Goal: Task Accomplishment & Management: Manage account settings

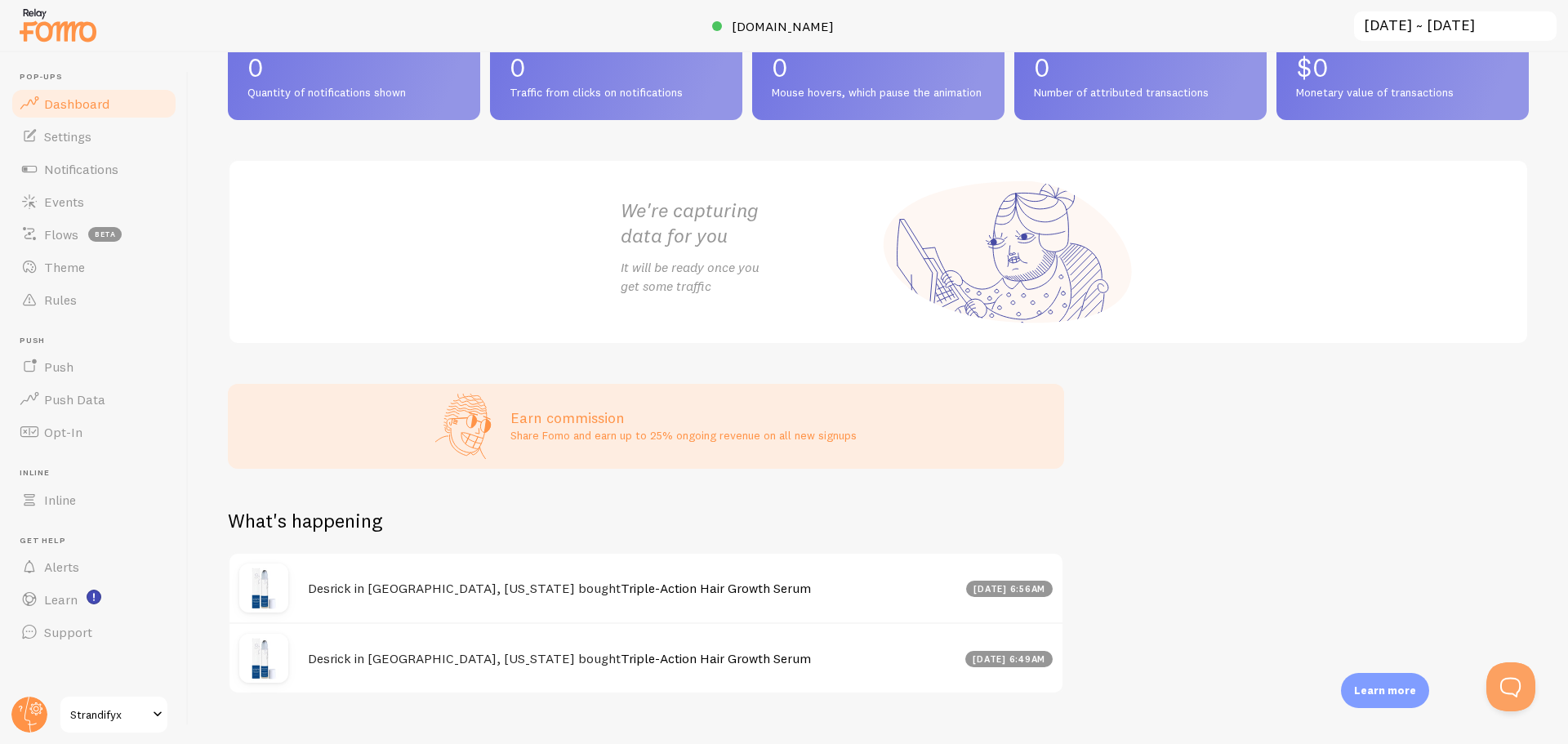
scroll to position [70, 0]
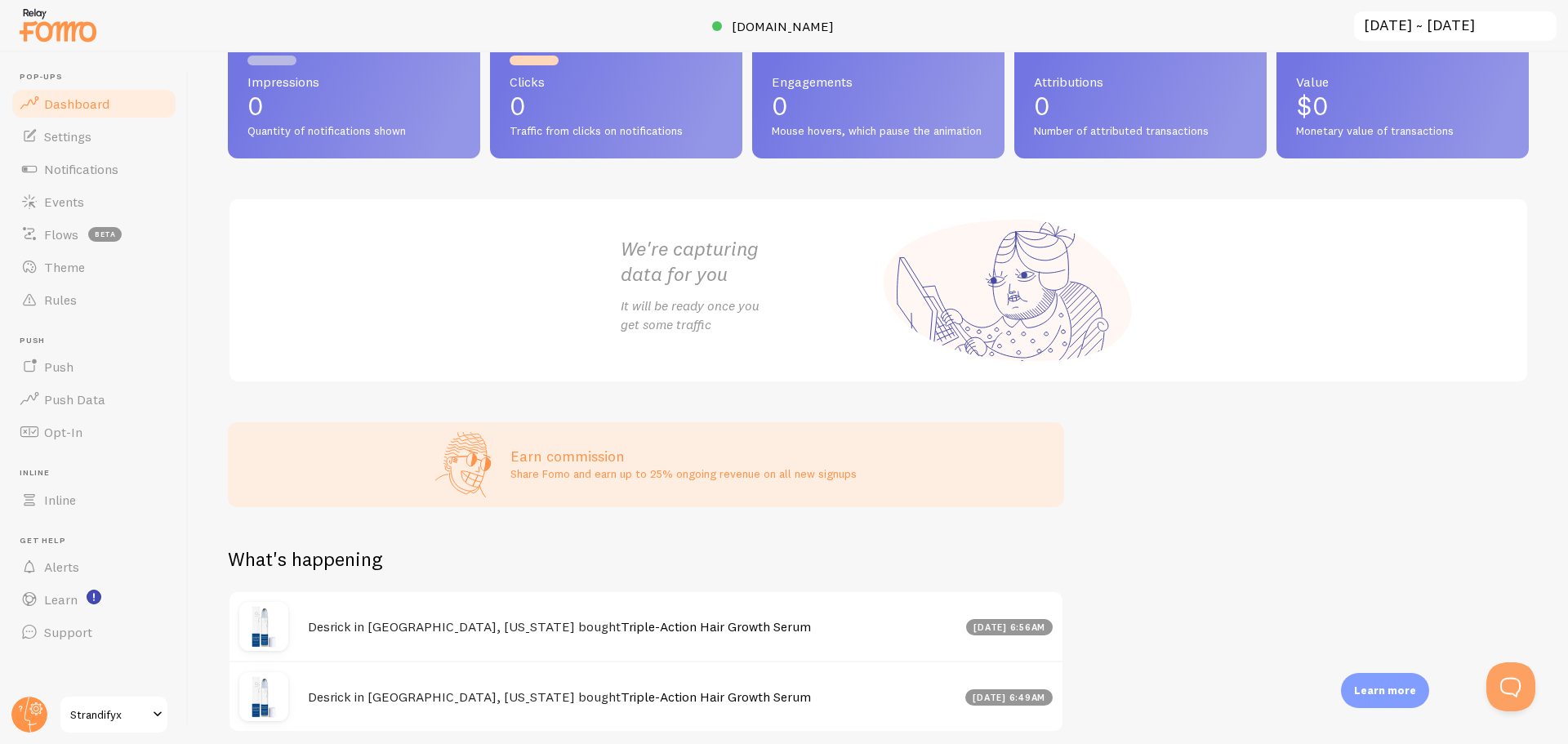
click at [979, 635] on div "[DATE] 6:56am" at bounding box center [1010, 627] width 88 height 16
click at [90, 202] on link "Events" at bounding box center [93, 201] width 168 height 33
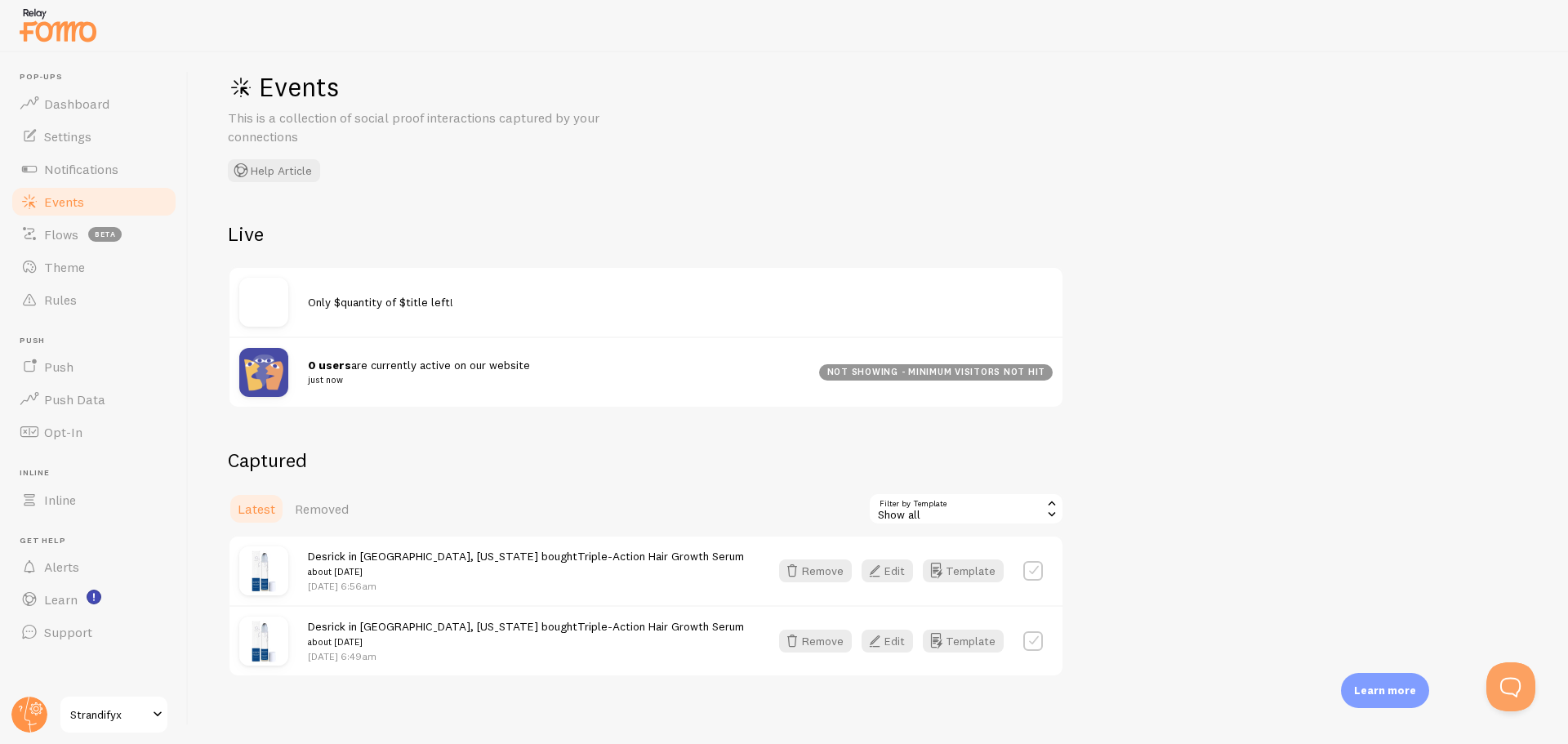
scroll to position [33, 0]
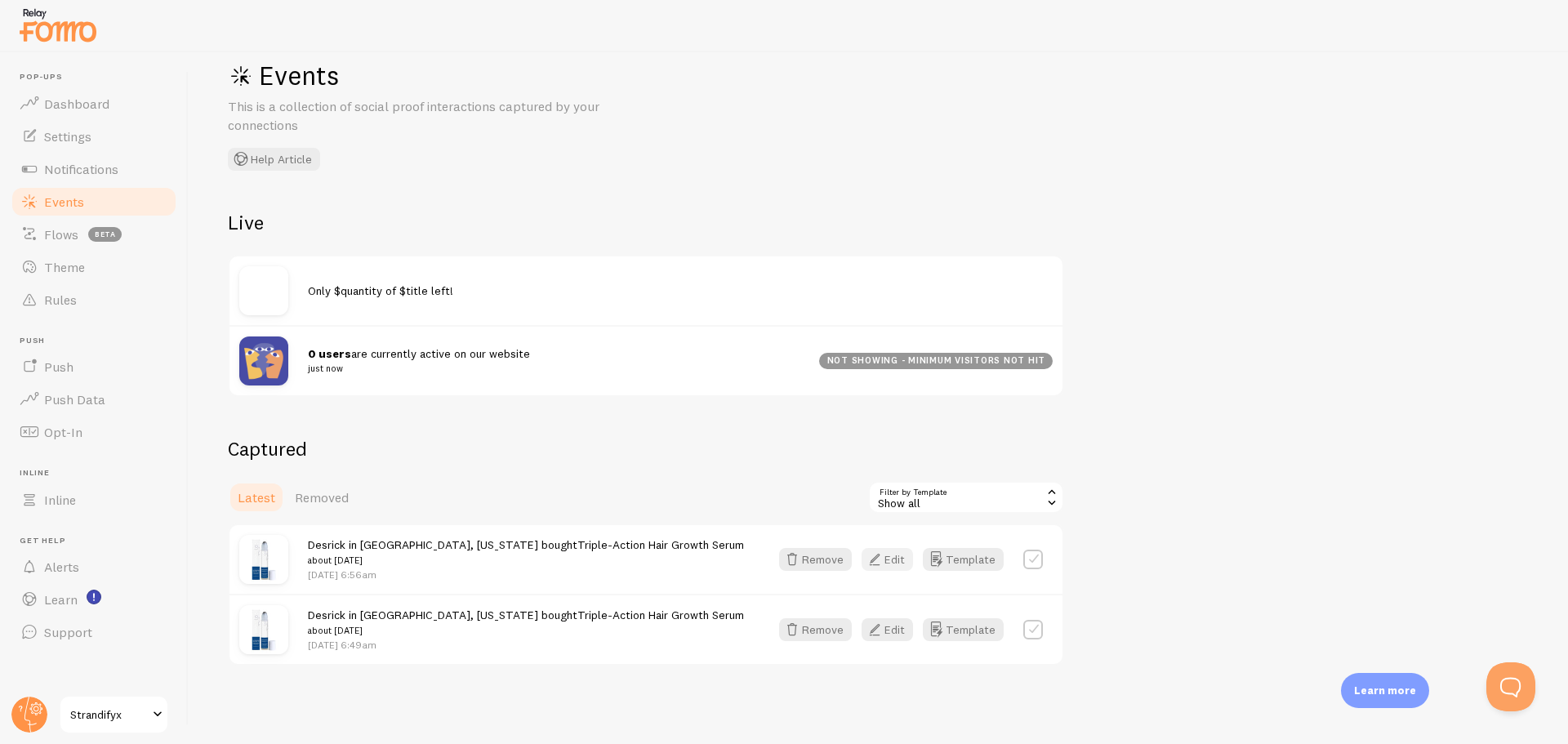
click at [883, 562] on icon "button" at bounding box center [874, 559] width 20 height 20
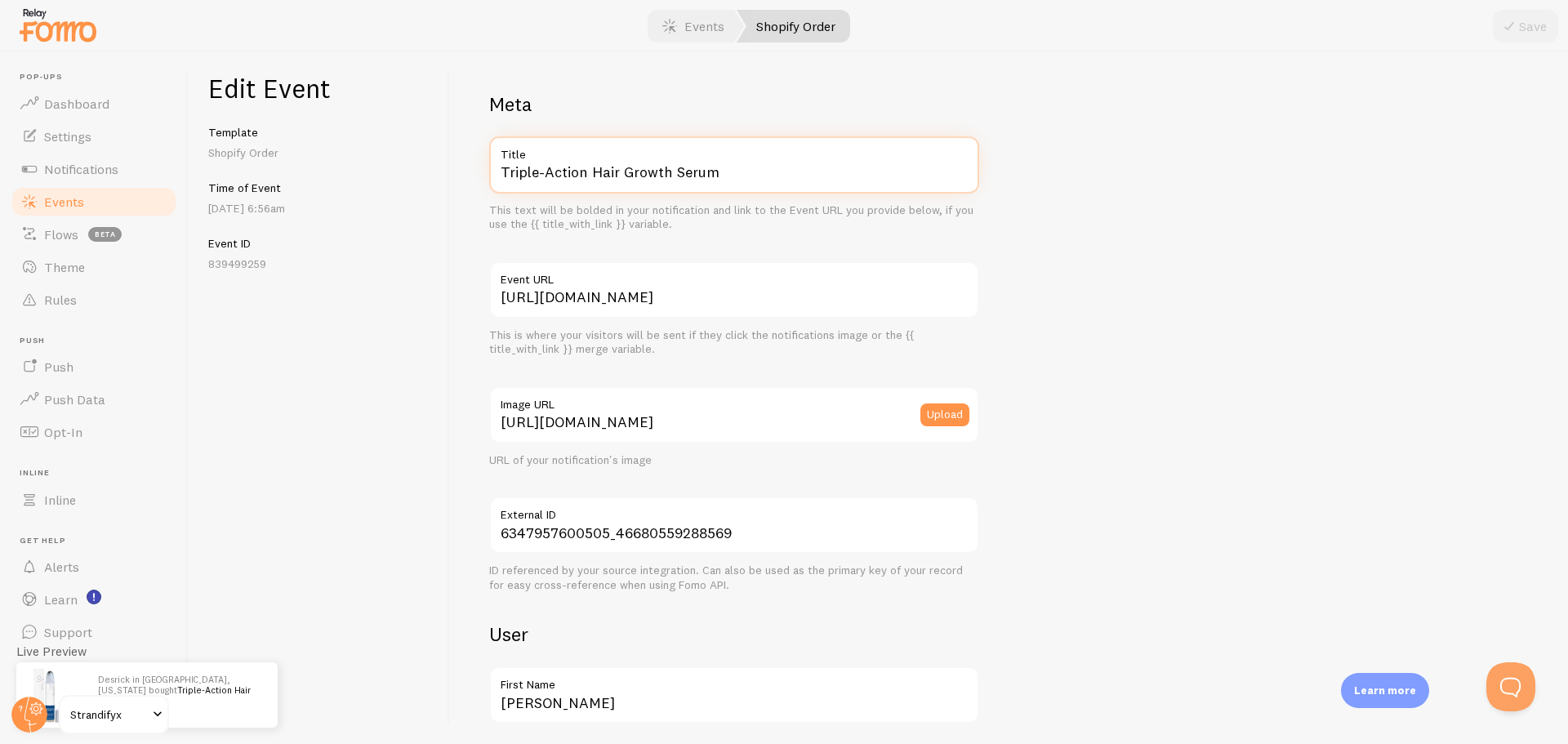
click at [543, 180] on input "Triple-Action Hair Growth Serum" at bounding box center [734, 165] width 490 height 57
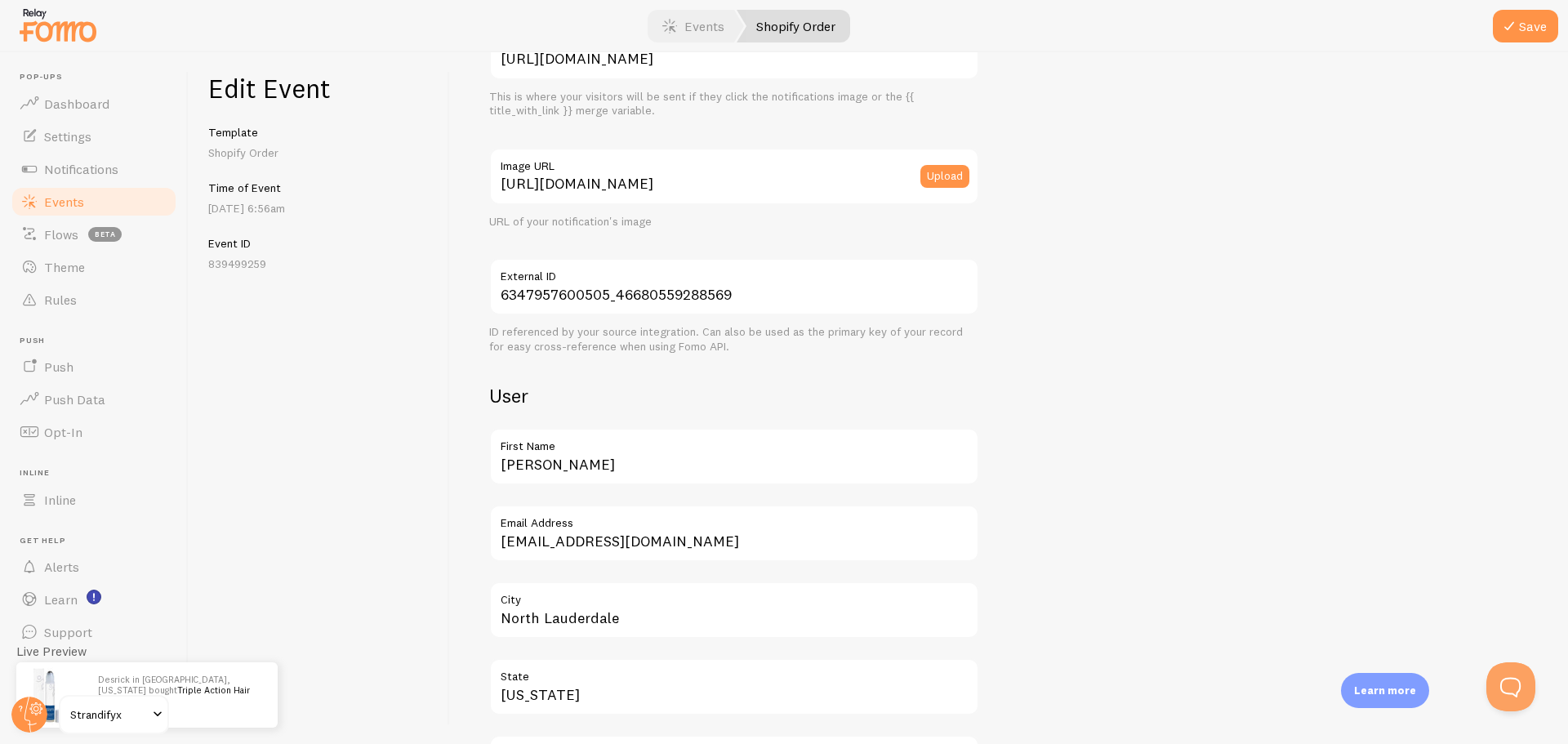
scroll to position [245, 0]
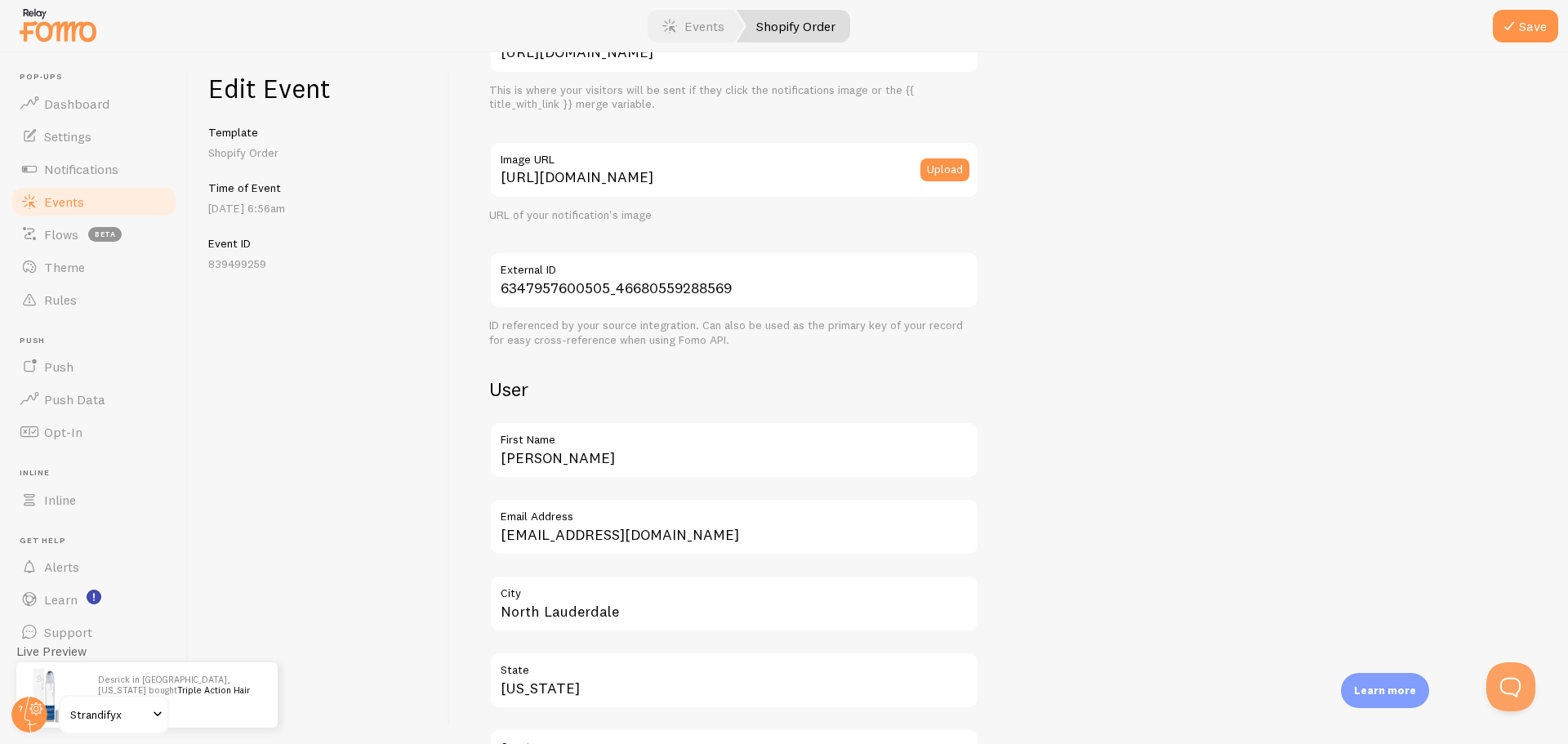
type input "Triple Action Hair Growth Serum"
drag, startPoint x: 659, startPoint y: 462, endPoint x: 391, endPoint y: 440, distance: 268.9
click at [309, 419] on div "Edit Event Template Shopify Order Time of Event [DATE] 6:56am Event ID 83949925…" at bounding box center [878, 398] width 1380 height 692
type input "[PERSON_NAME]"
drag, startPoint x: 584, startPoint y: 535, endPoint x: 468, endPoint y: 532, distance: 116.0
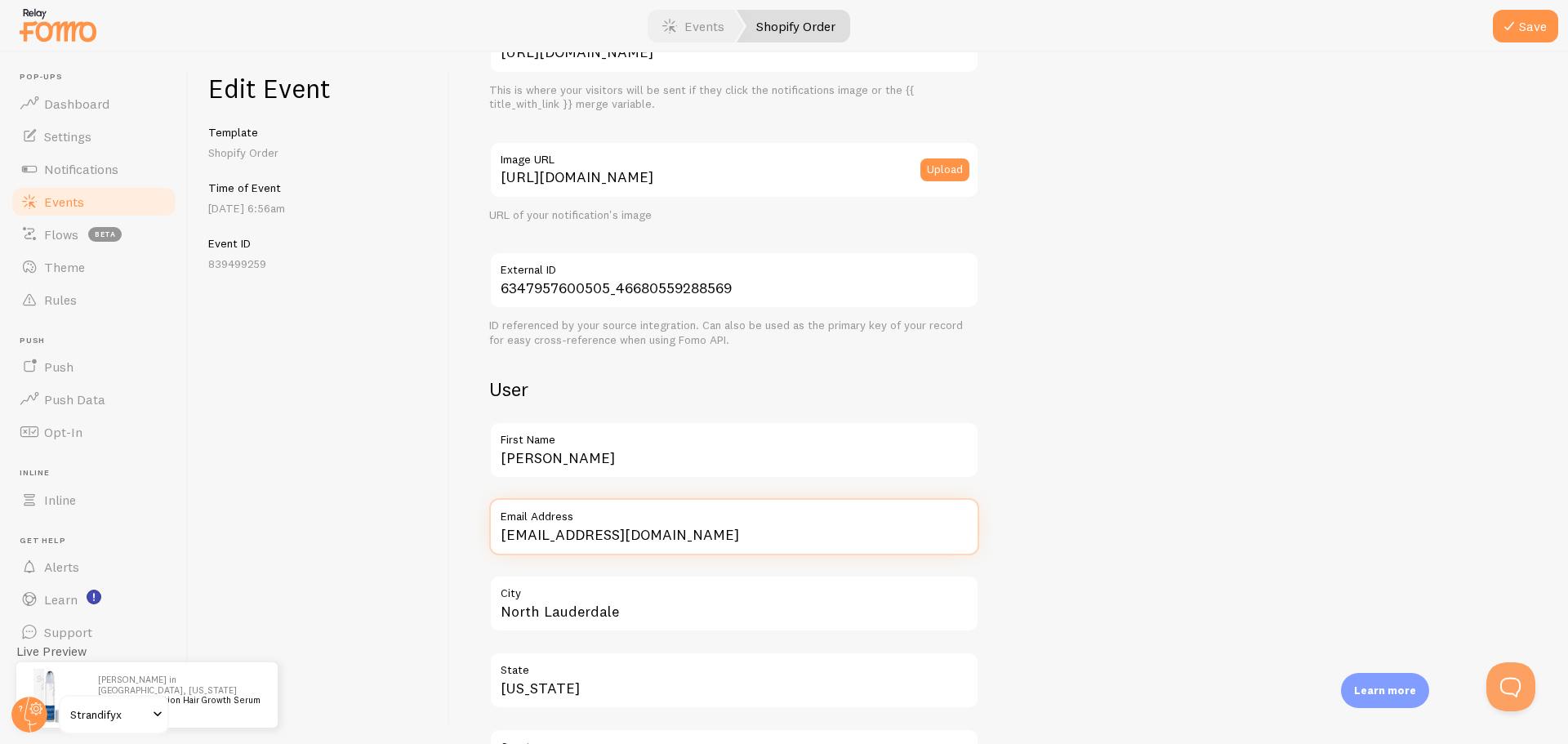
click at [468, 532] on div "Meta Triple Action Hair Growth Serum Title This text will be bolded in your not…" at bounding box center [1009, 398] width 1118 height 692
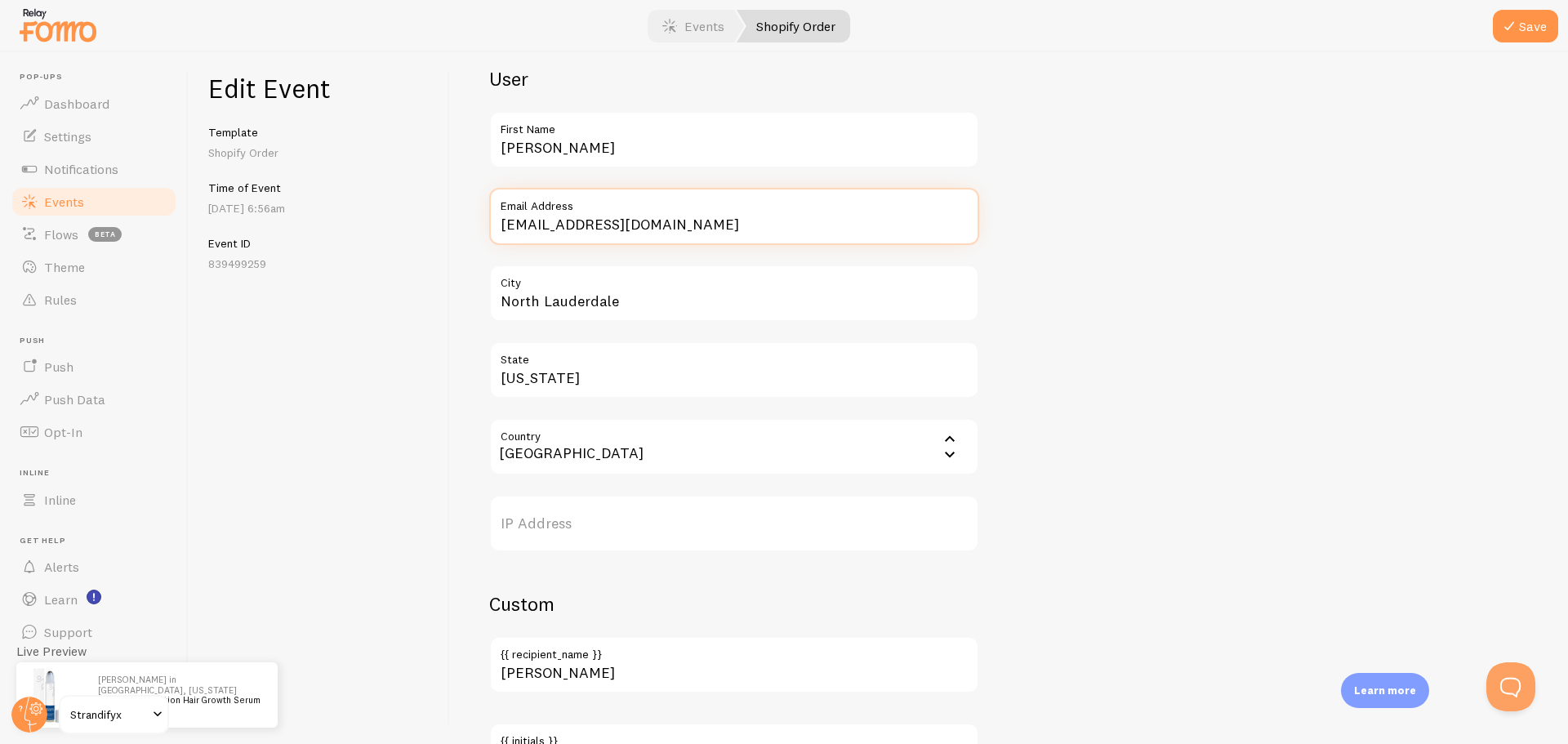
scroll to position [571, 0]
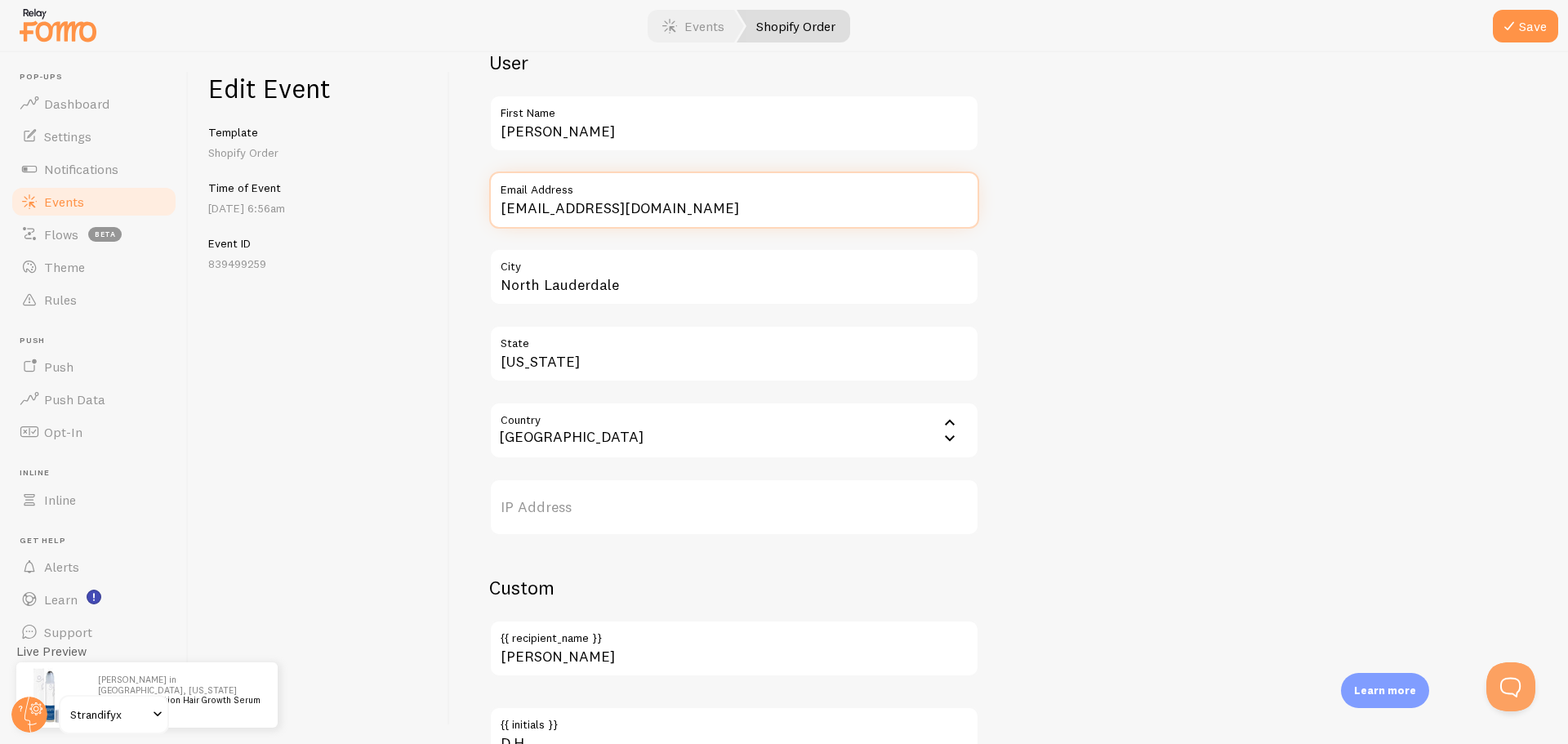
type input "[EMAIL_ADDRESS][DOMAIN_NAME]"
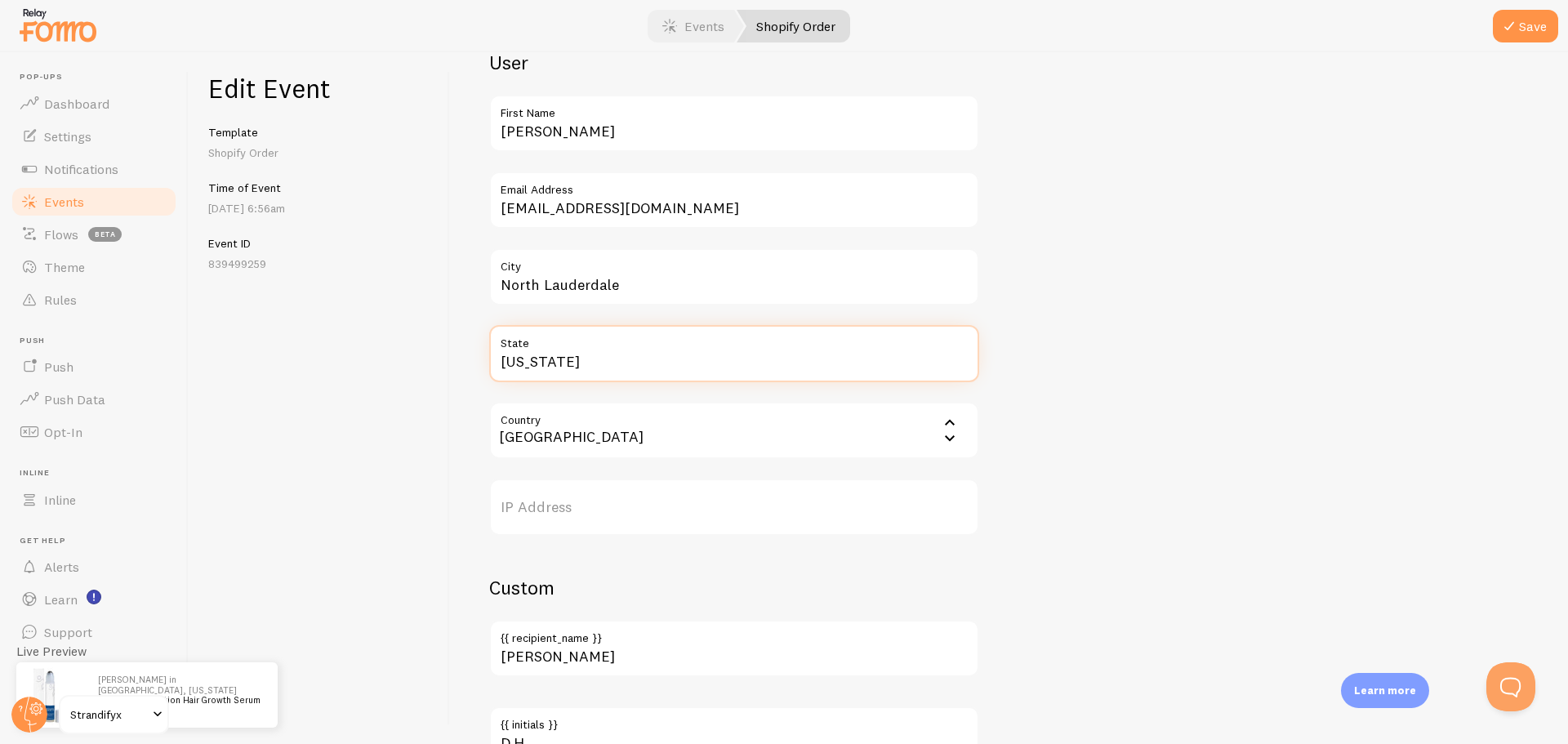
click at [617, 358] on input "[US_STATE]" at bounding box center [734, 354] width 490 height 57
click at [1141, 412] on div "Meta Triple Action Hair Growth Serum Title This text will be bolded in your not…" at bounding box center [1009, 228] width 1040 height 1416
click at [911, 440] on input "Country" at bounding box center [734, 431] width 490 height 57
click at [1073, 459] on div "Meta Triple Action Hair Growth Serum Title This text will be bolded in your not…" at bounding box center [1009, 228] width 1040 height 1416
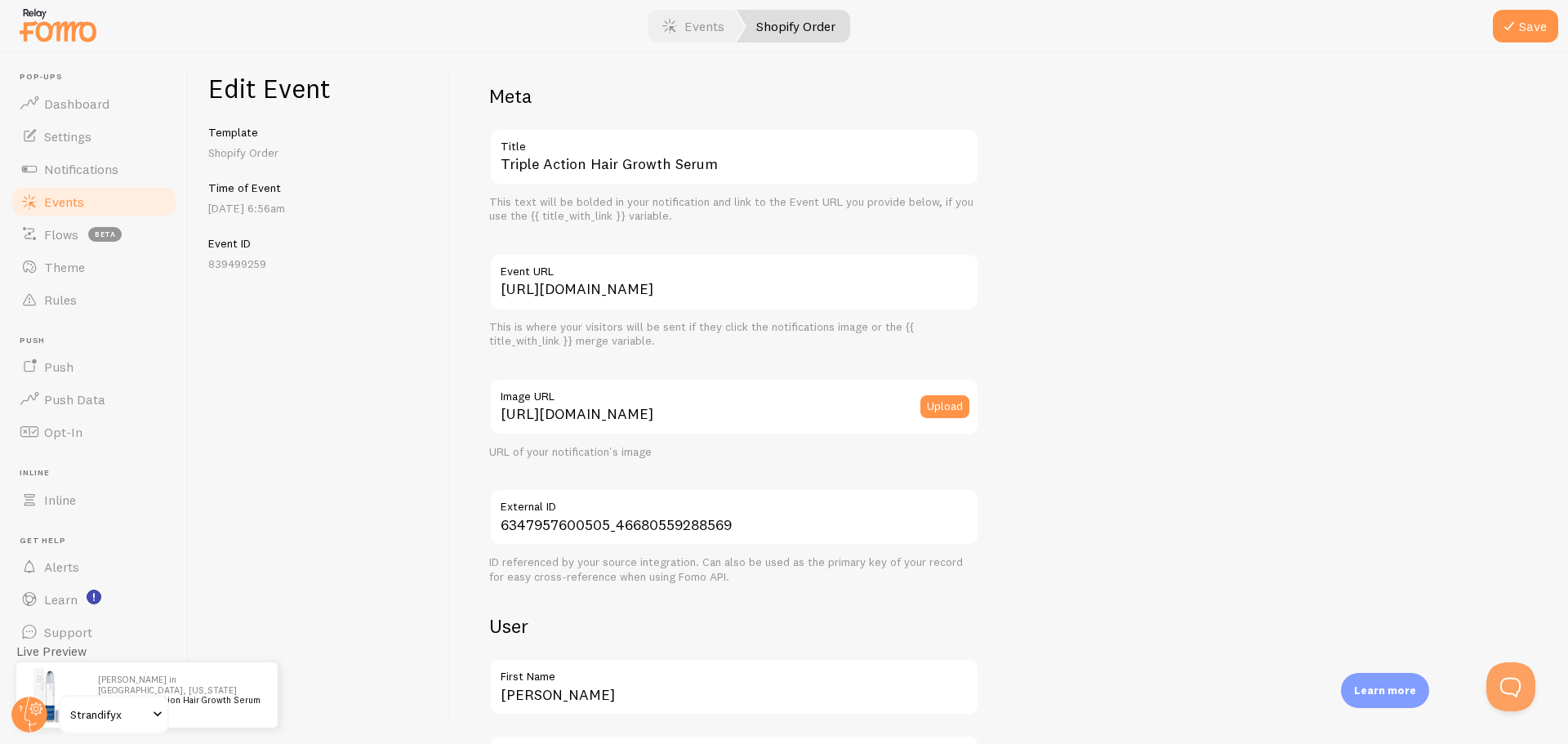
scroll to position [0, 0]
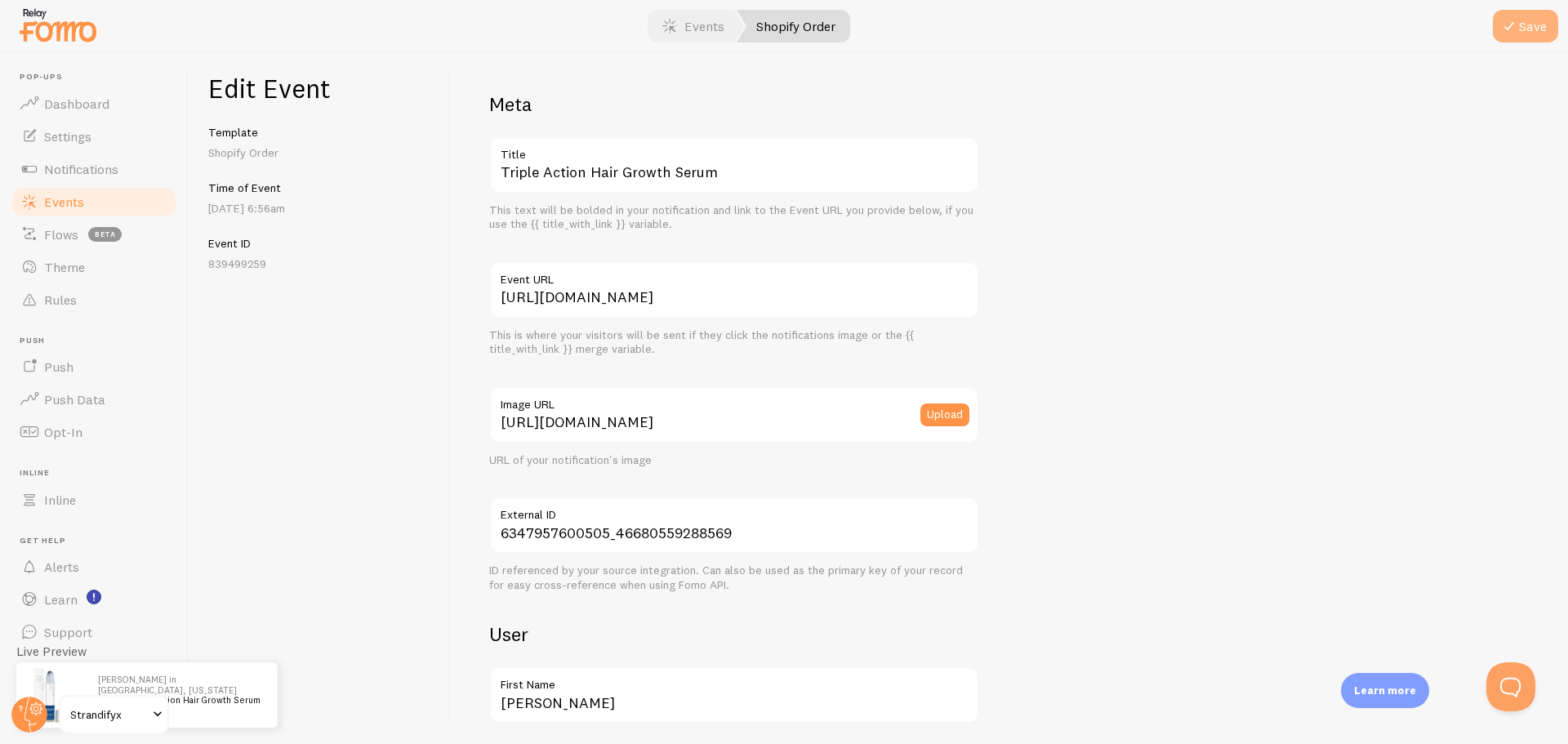
click at [1512, 29] on icon "submit" at bounding box center [1509, 26] width 20 height 20
click at [251, 178] on div "Edit Event Template Shopify Order Time of Event [DATE] 6:56am Event ID 839499259" at bounding box center [319, 398] width 261 height 692
click at [816, 25] on link "Shopify Order" at bounding box center [793, 26] width 114 height 33
click at [706, 31] on link "Events" at bounding box center [694, 26] width 102 height 33
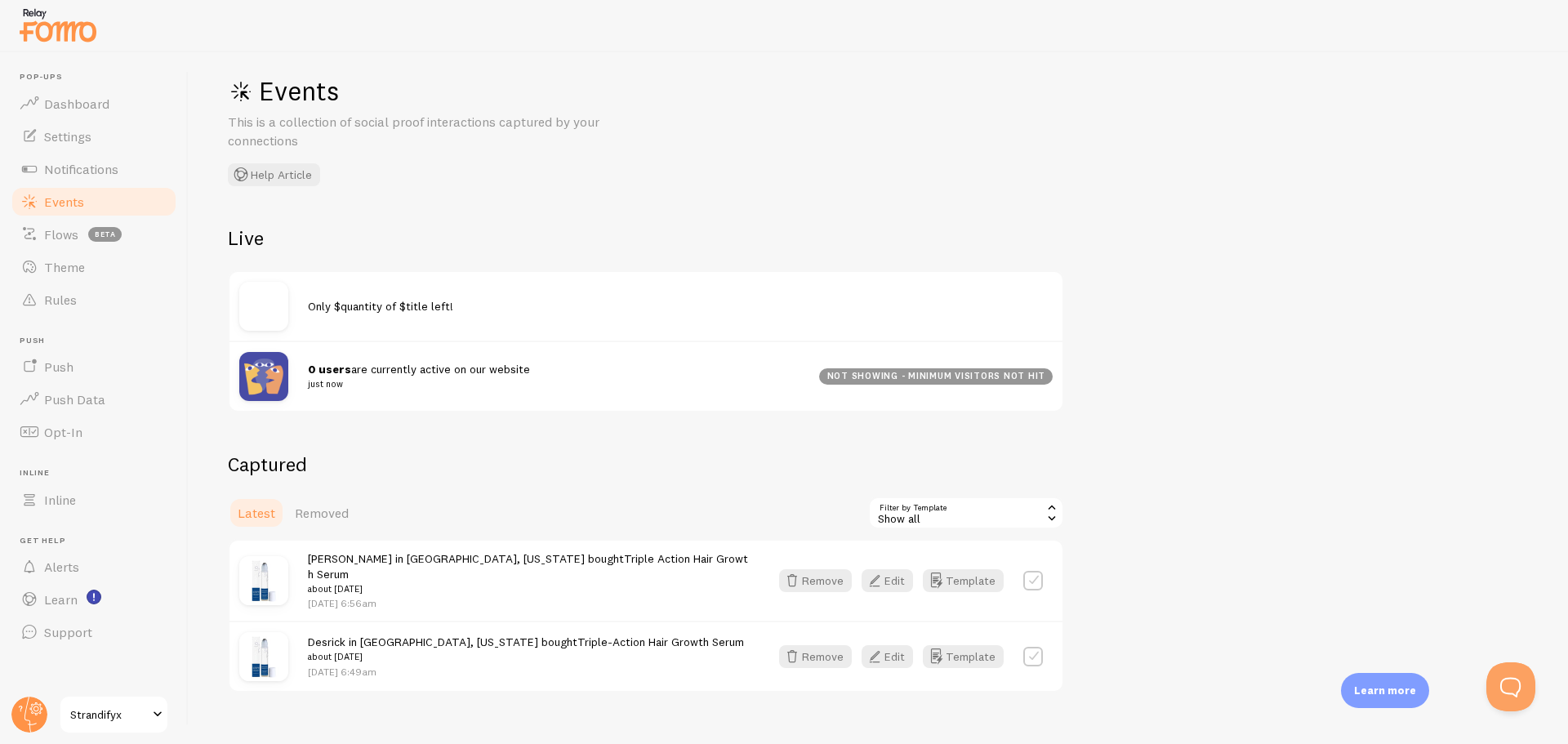
scroll to position [33, 0]
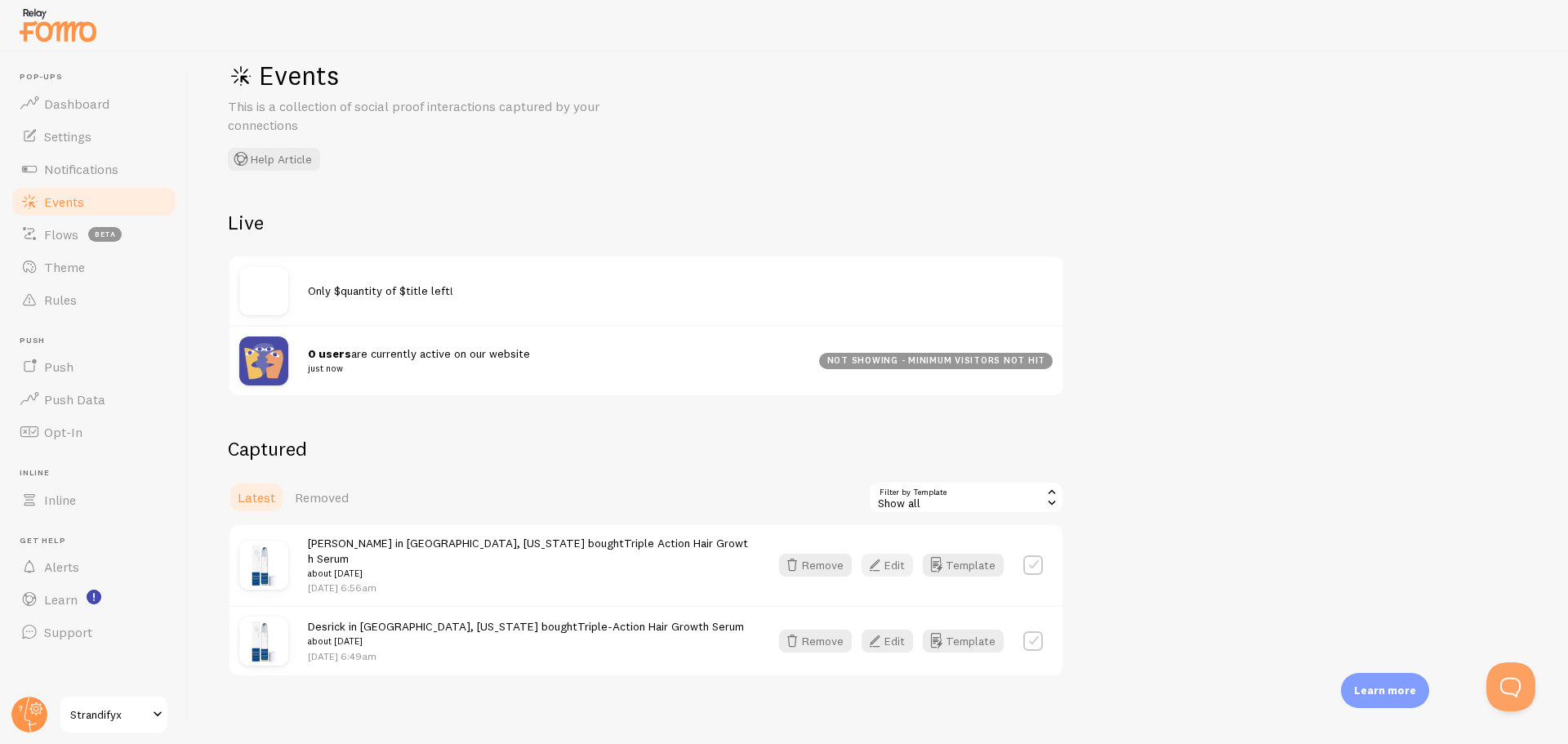
click at [888, 565] on button "Edit" at bounding box center [887, 565] width 52 height 23
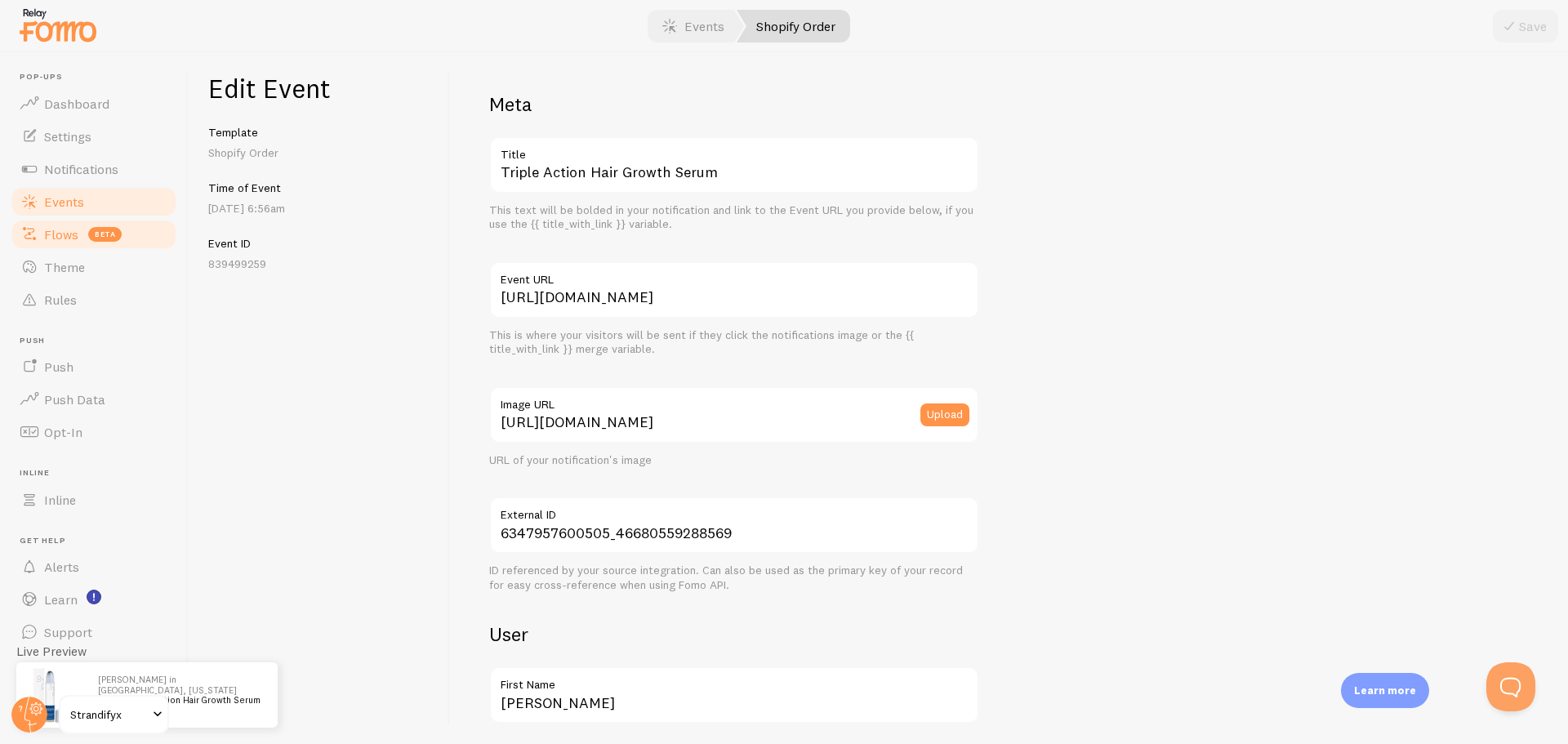
click at [51, 241] on span "Flows" at bounding box center [61, 234] width 34 height 16
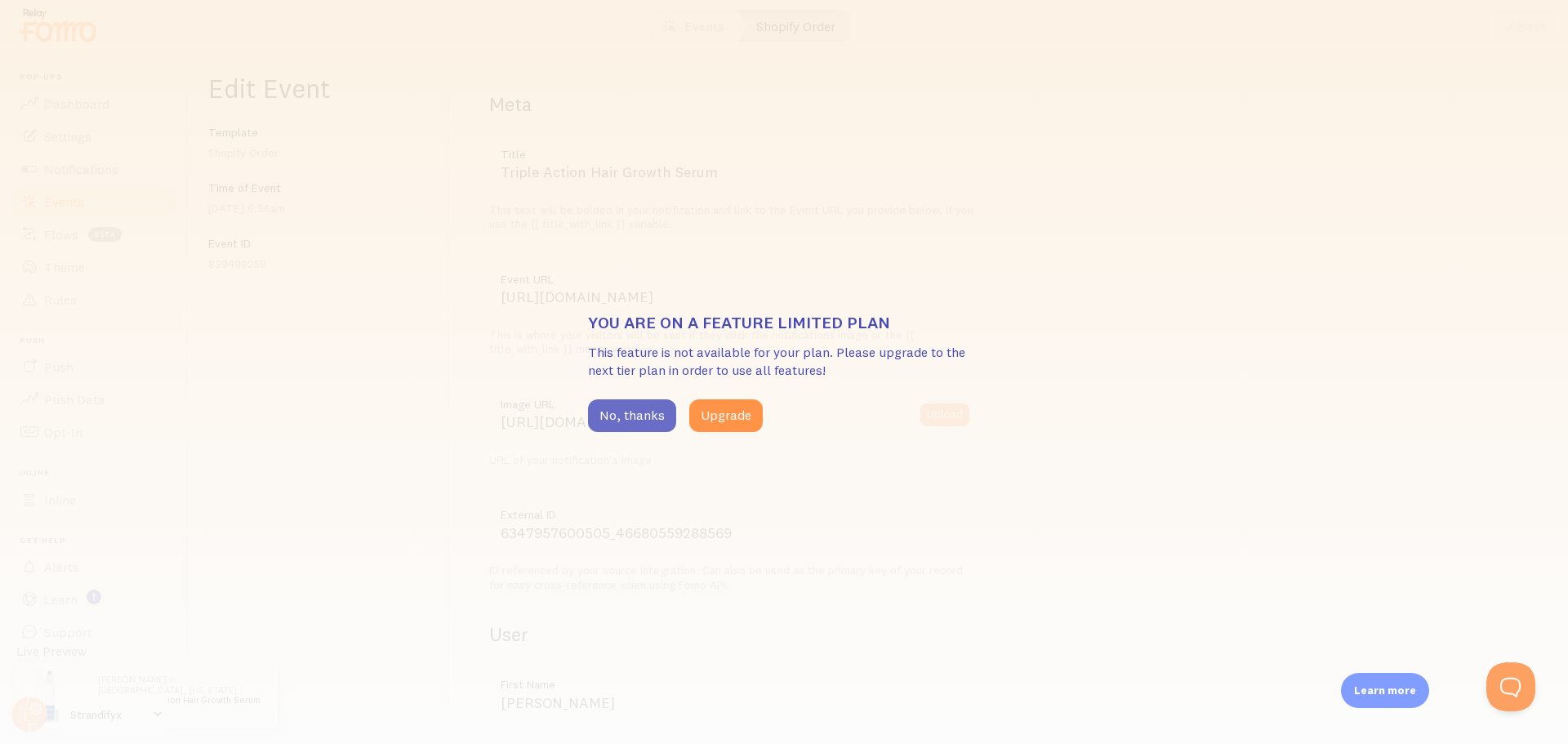
click at [608, 415] on button "No, thanks" at bounding box center [632, 416] width 88 height 33
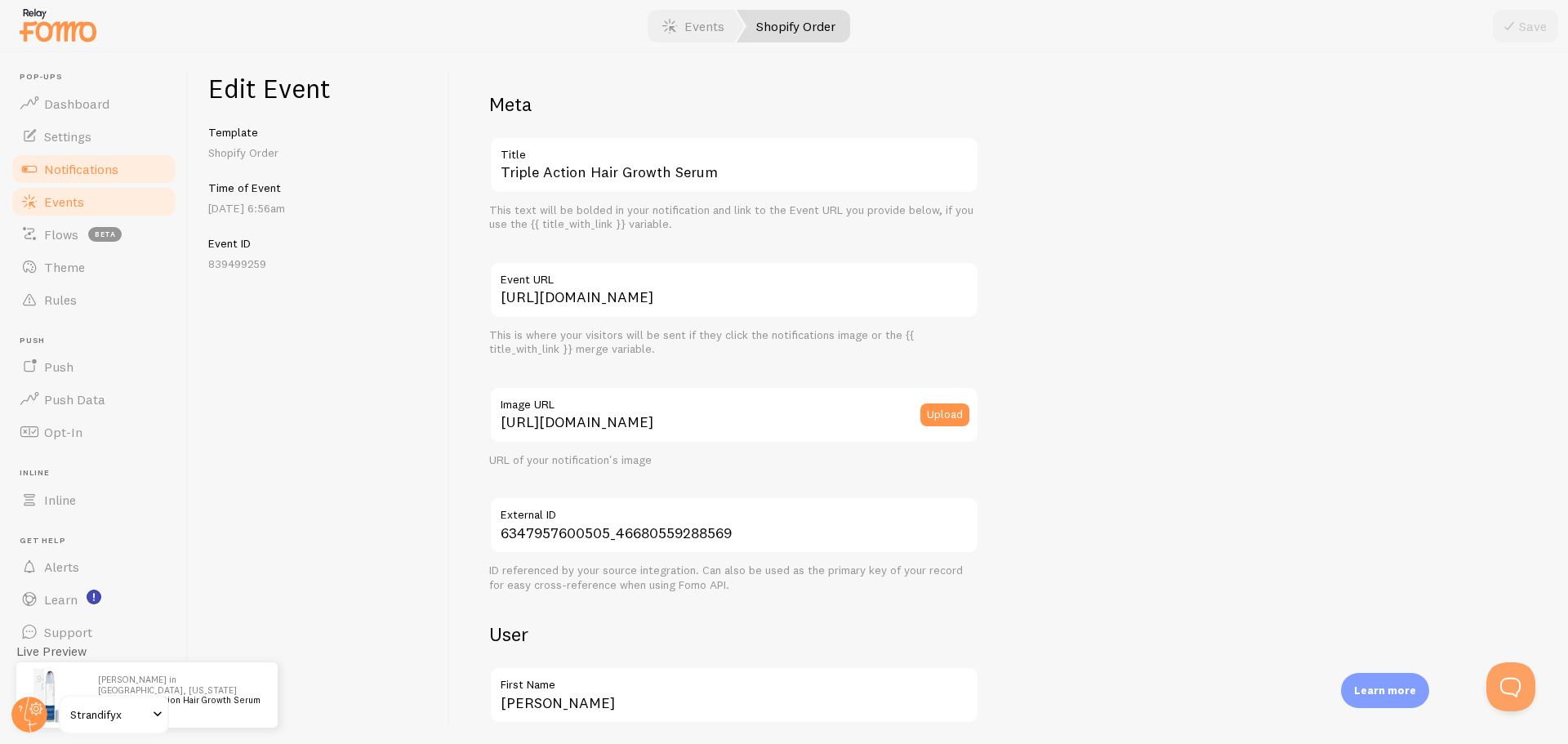
click at [50, 165] on span "Notifications" at bounding box center [81, 169] width 75 height 16
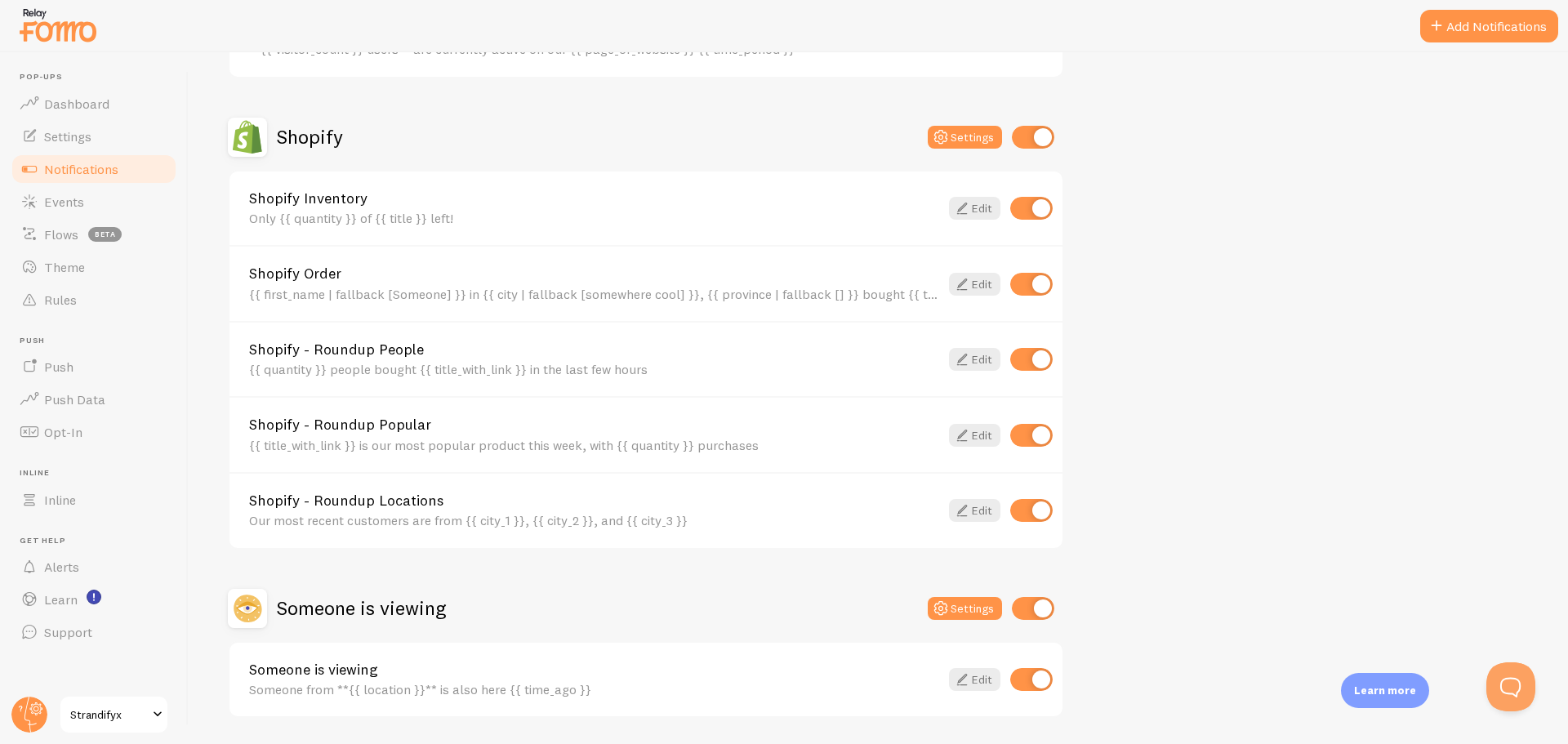
scroll to position [489, 0]
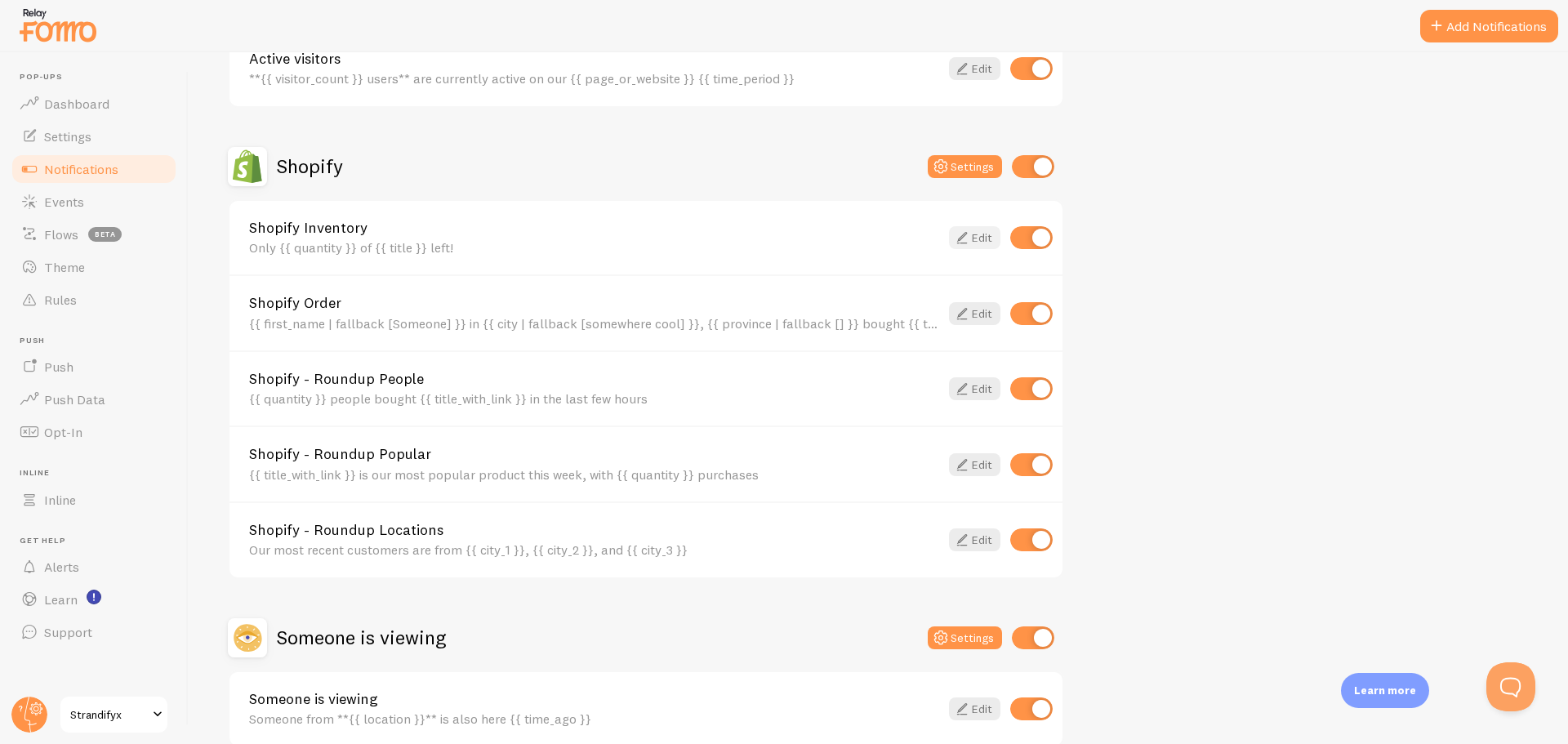
click at [988, 239] on link "Edit" at bounding box center [974, 237] width 52 height 23
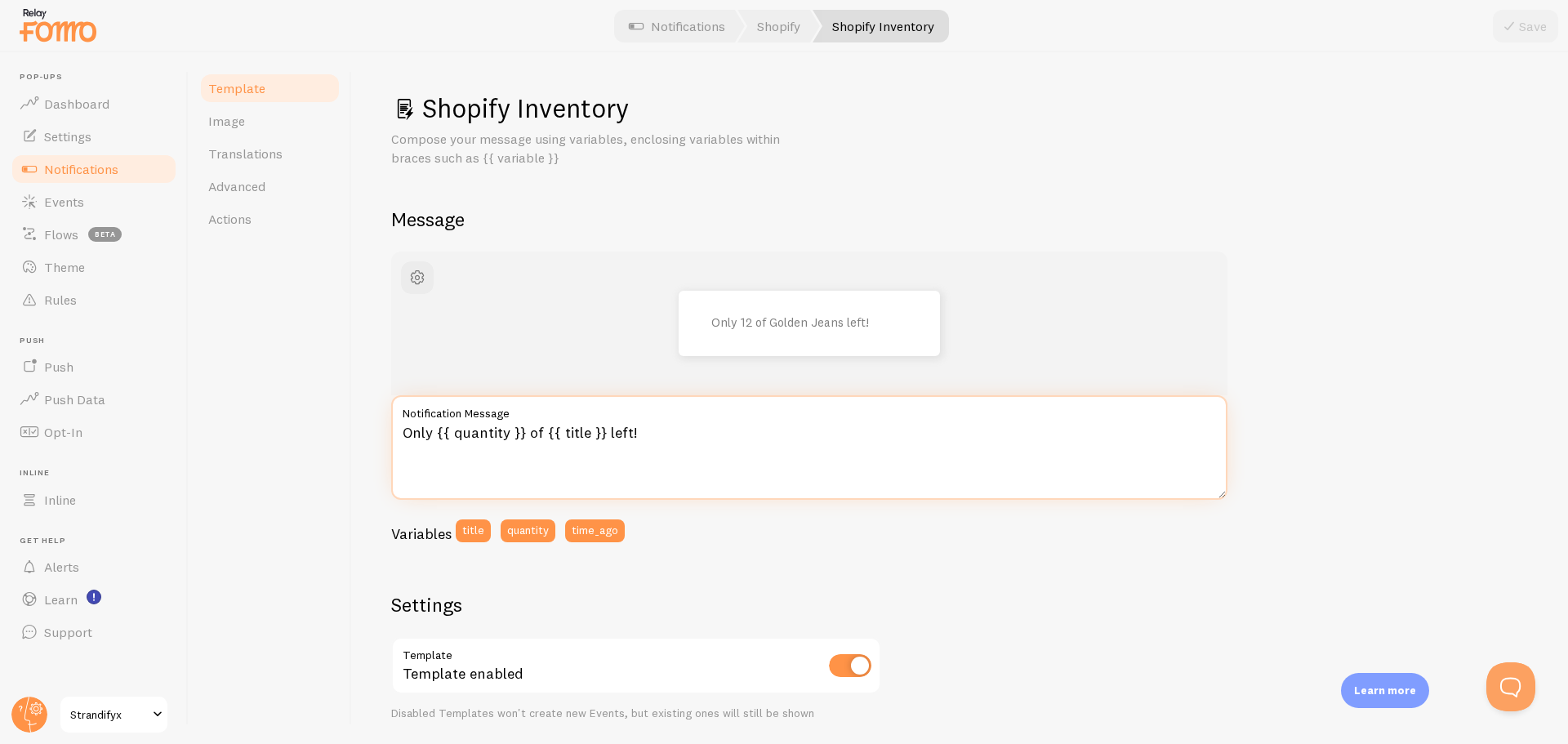
drag, startPoint x: 508, startPoint y: 435, endPoint x: 453, endPoint y: 433, distance: 55.0
click at [453, 433] on textarea "Only {{ quantity }} of {{ title }} left!" at bounding box center [809, 448] width 836 height 105
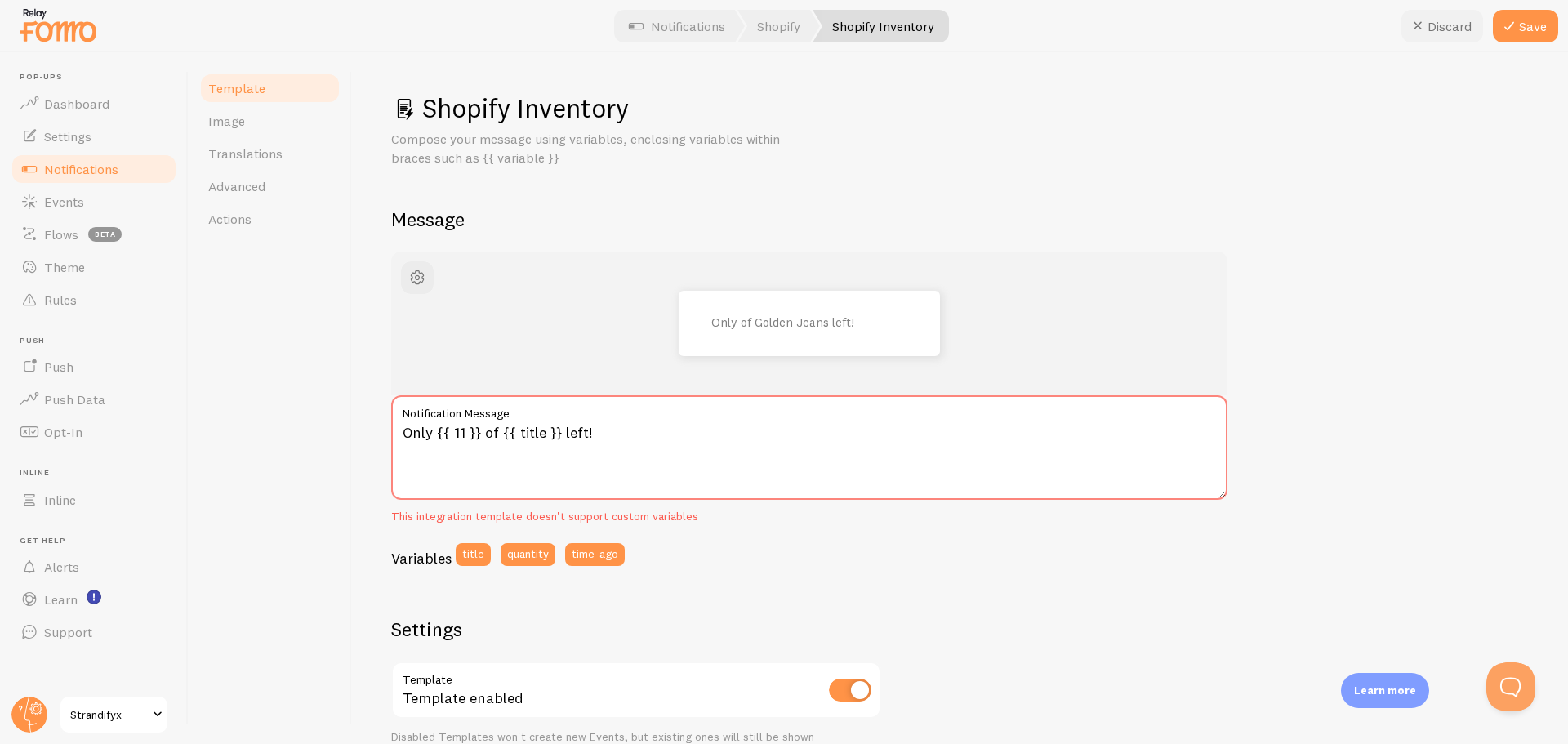
click at [1433, 24] on button "Discard" at bounding box center [1443, 26] width 82 height 33
type textarea "Only {{ quantity }} of {{ title }} left!"
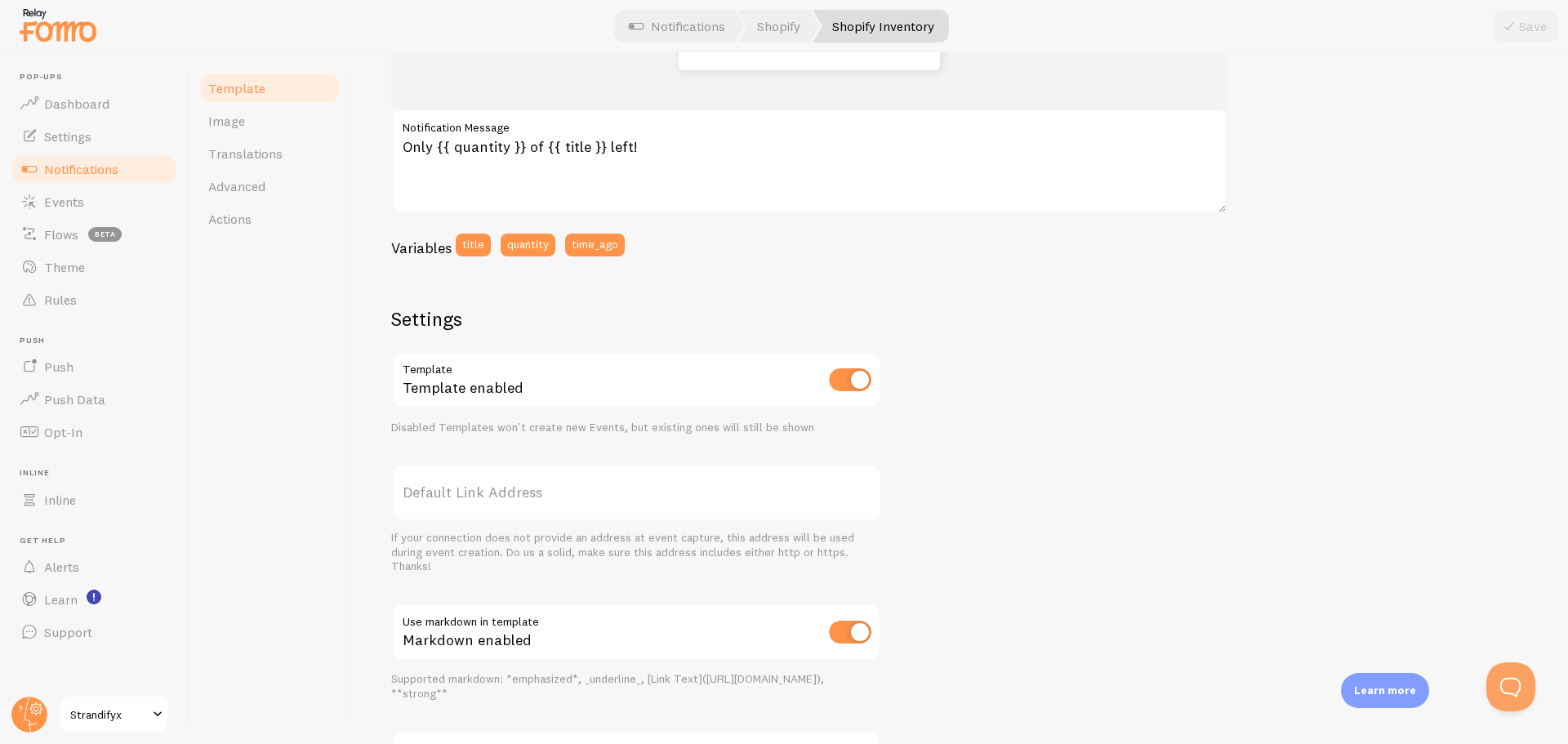
scroll to position [28, 0]
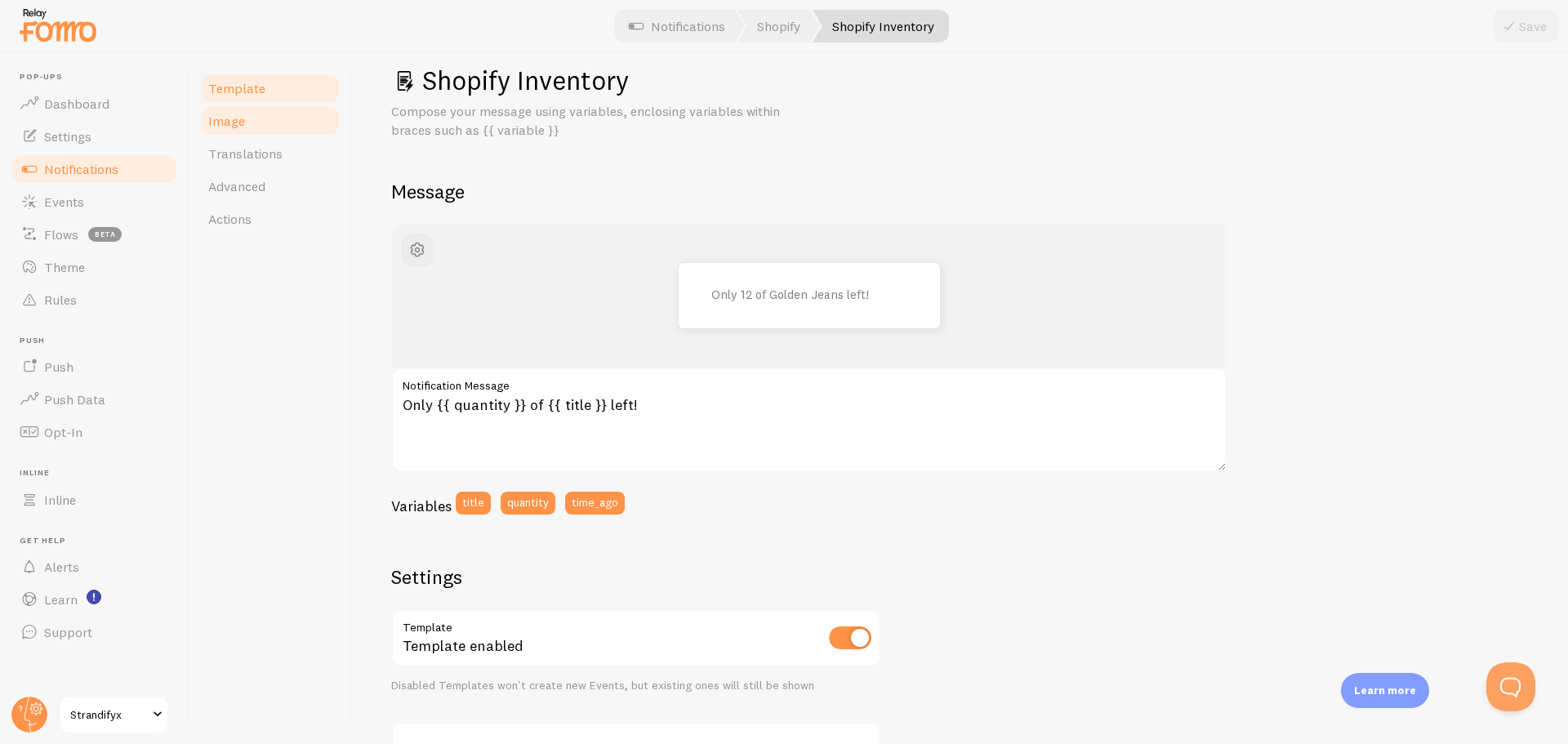
click at [238, 132] on link "Image" at bounding box center [269, 121] width 143 height 33
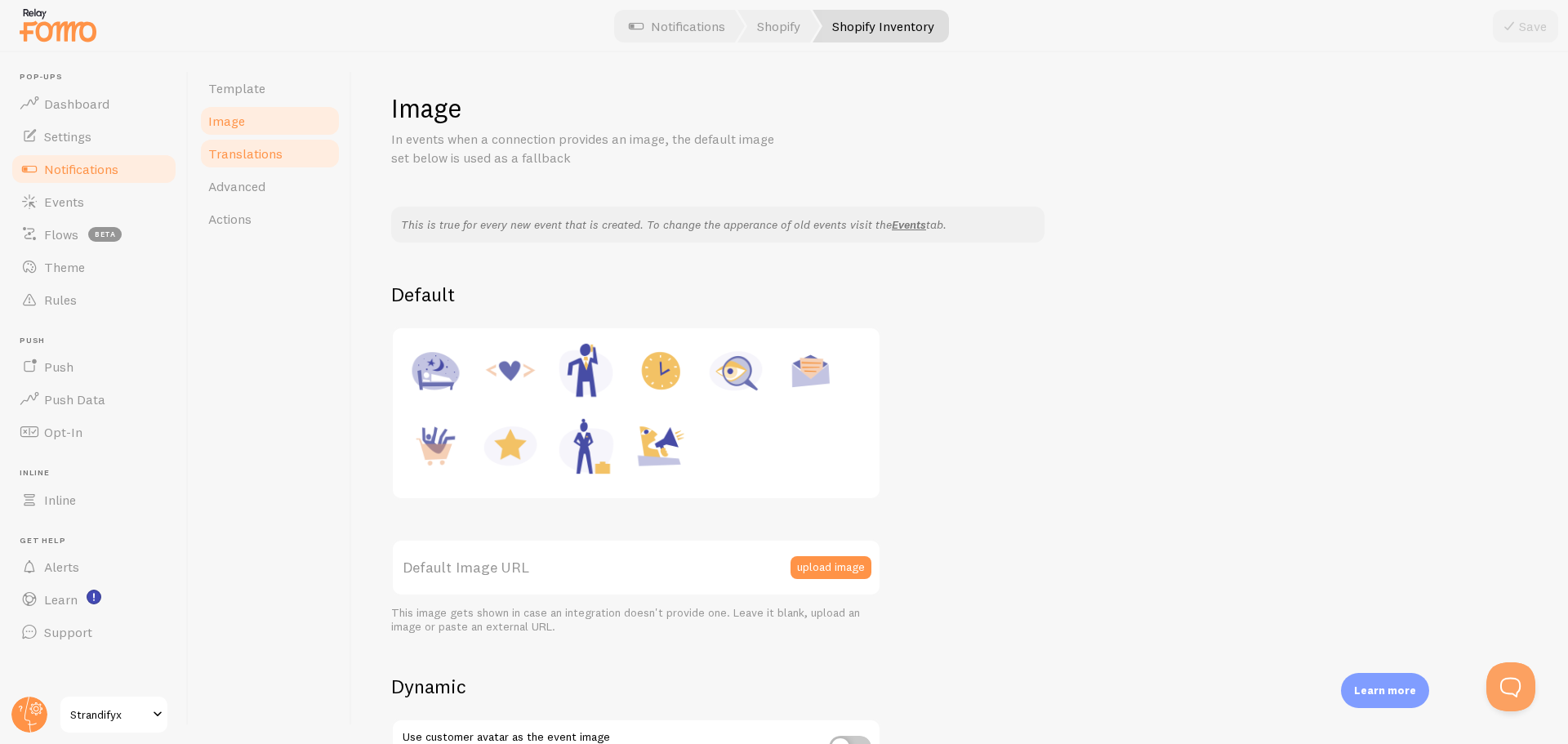
click at [252, 161] on link "Translations" at bounding box center [269, 154] width 143 height 33
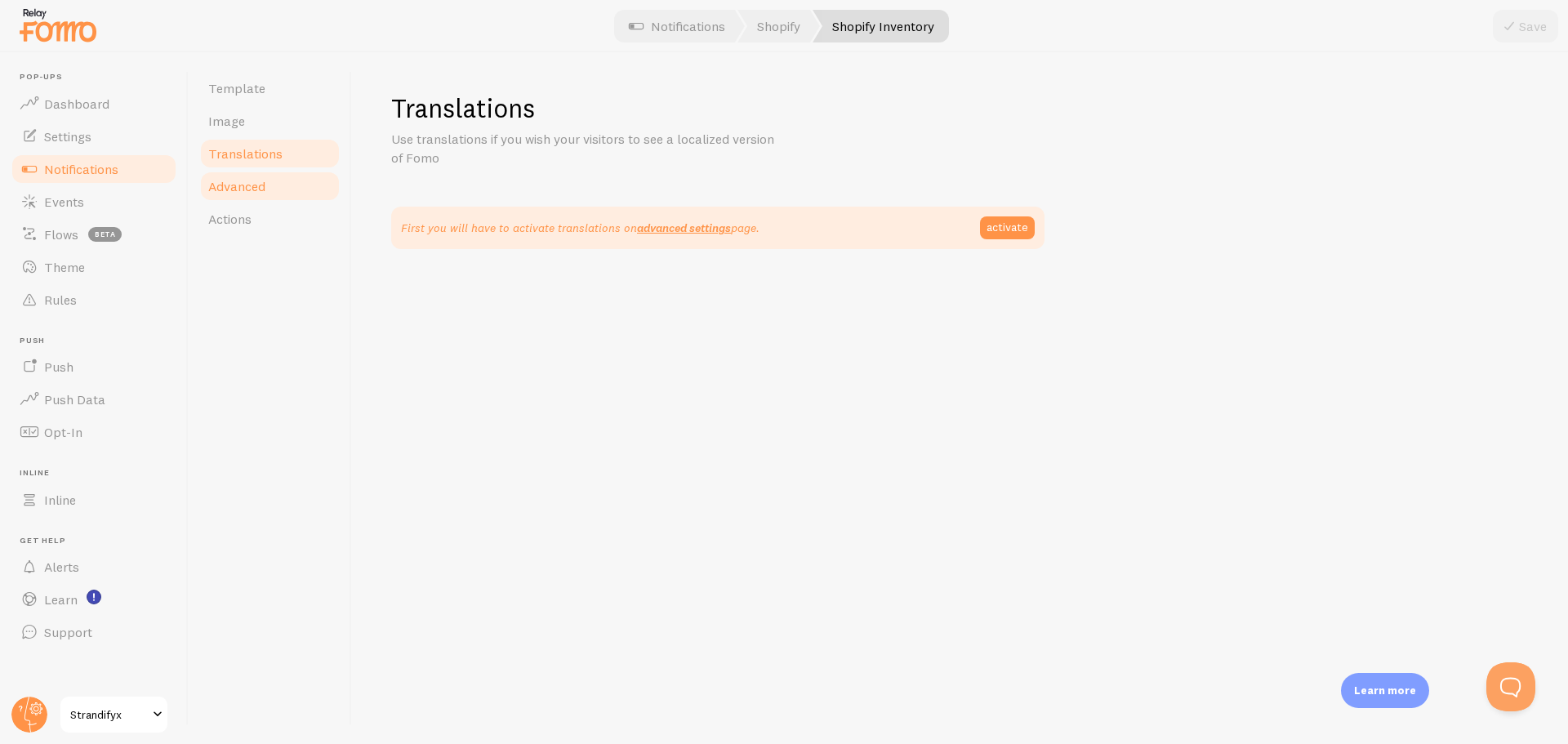
click at [259, 190] on span "Advanced" at bounding box center [237, 186] width 57 height 16
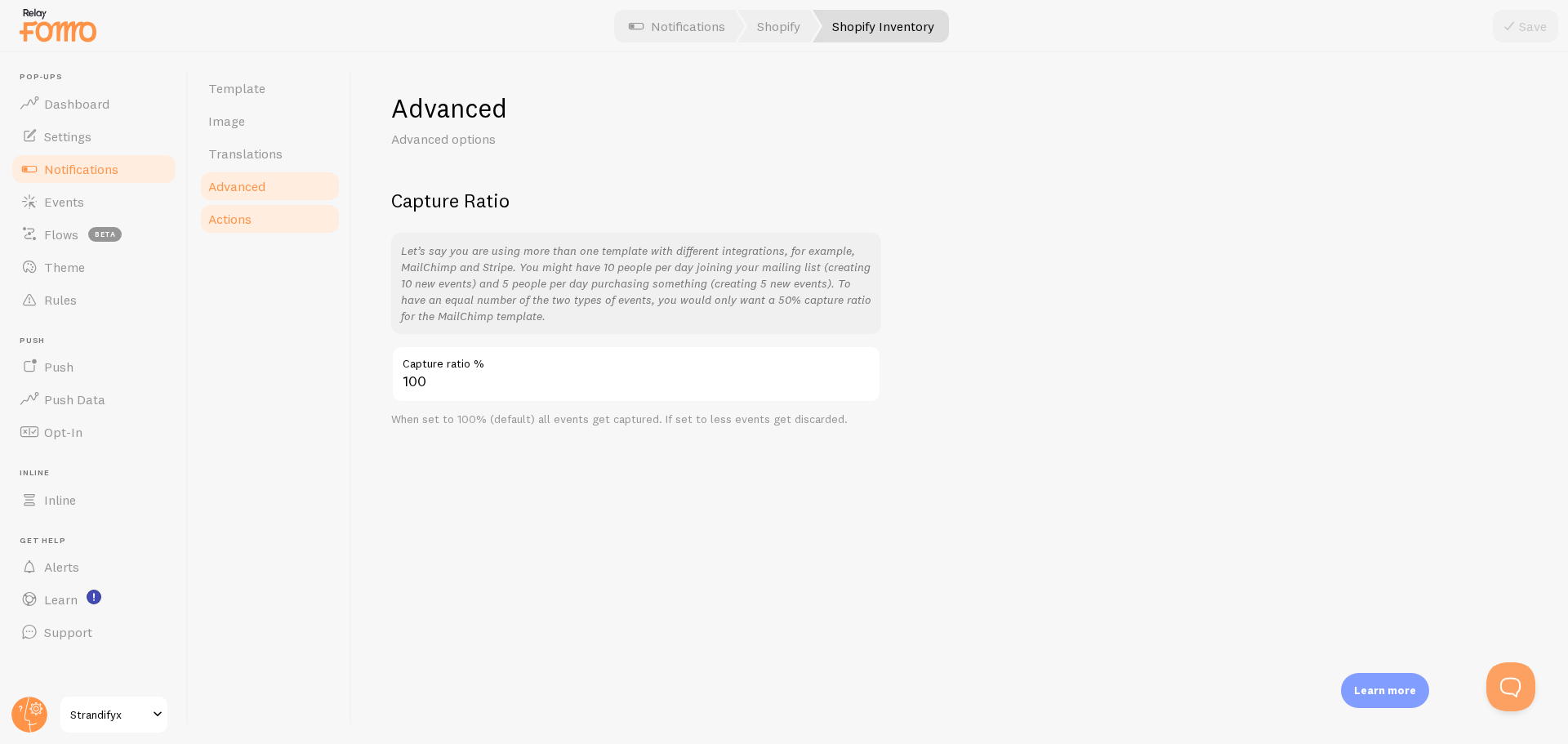
click at [261, 228] on link "Actions" at bounding box center [269, 219] width 143 height 33
